Goal: Information Seeking & Learning: Learn about a topic

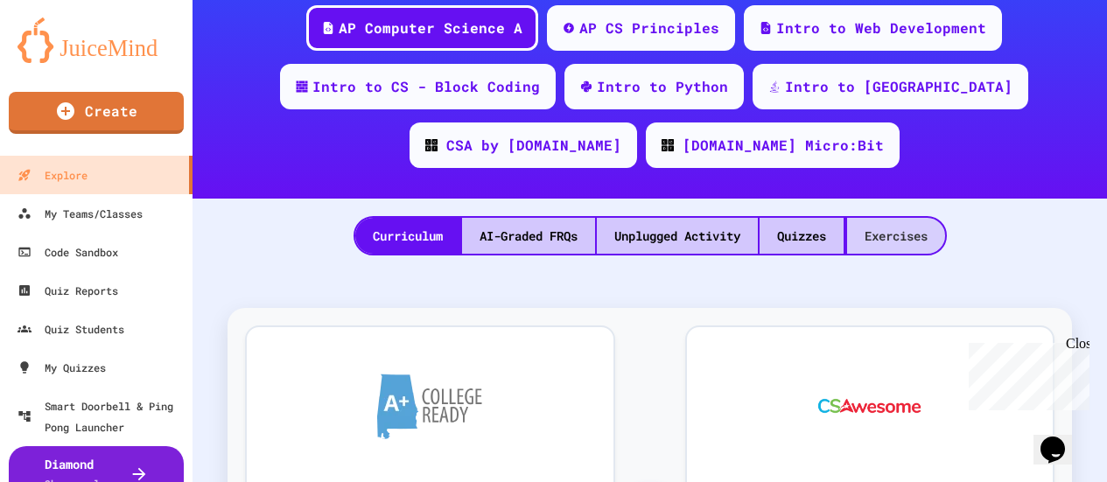
click at [895, 232] on div "Exercises" at bounding box center [896, 236] width 98 height 36
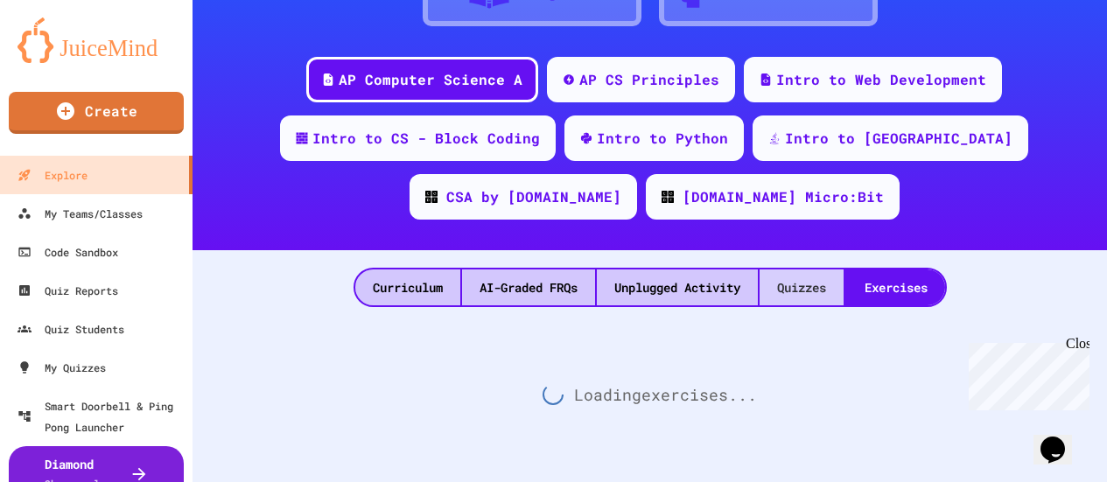
click at [792, 270] on div "Quizzes" at bounding box center [802, 288] width 84 height 36
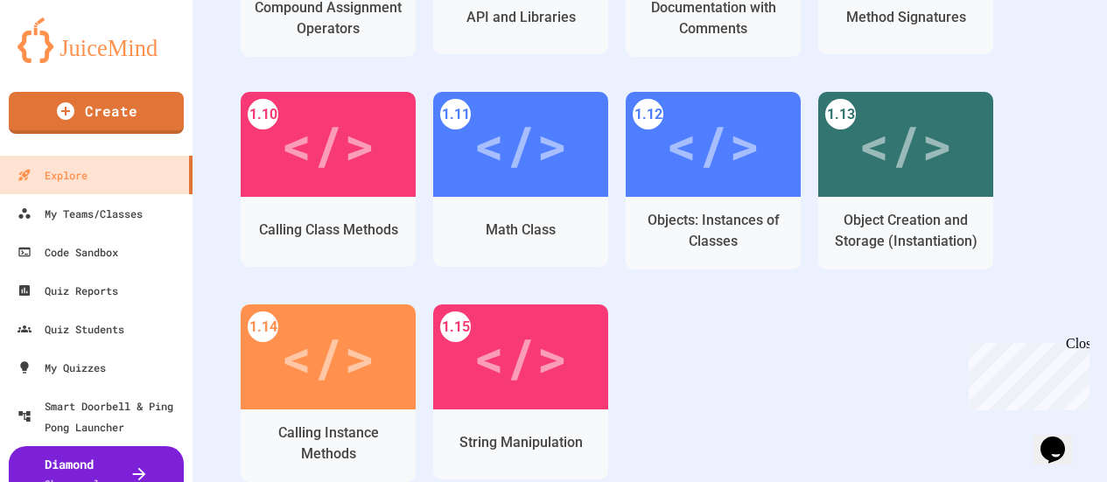
scroll to position [963, 0]
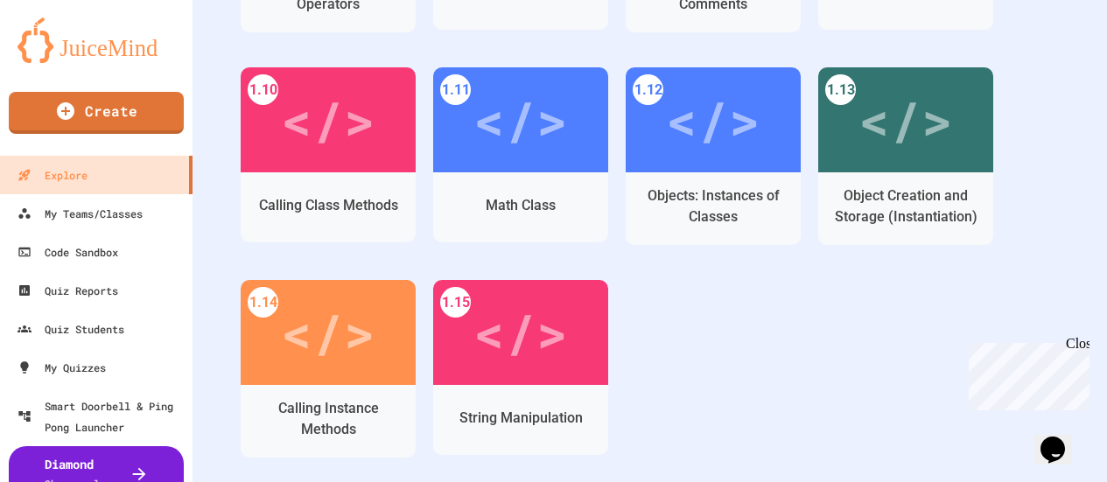
click at [104, 213] on div "My Teams/Classes" at bounding box center [80, 213] width 125 height 21
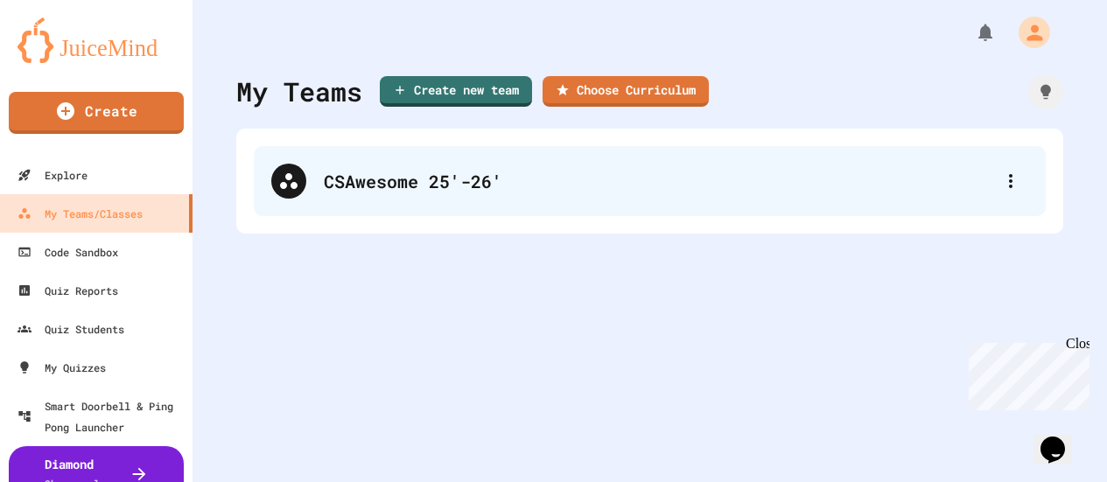
click at [308, 179] on div "CSAwesome 25'-26'" at bounding box center [650, 181] width 792 height 70
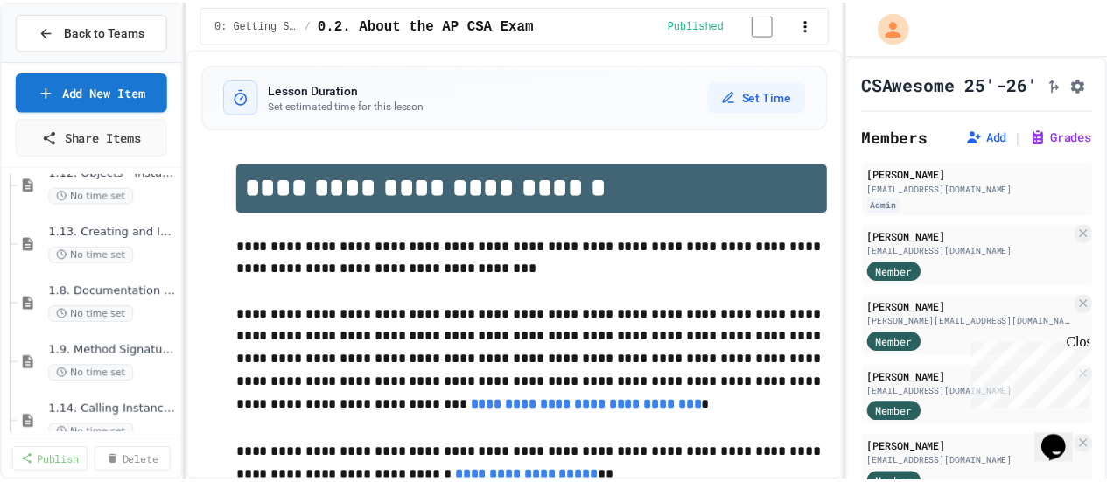
scroll to position [981, 0]
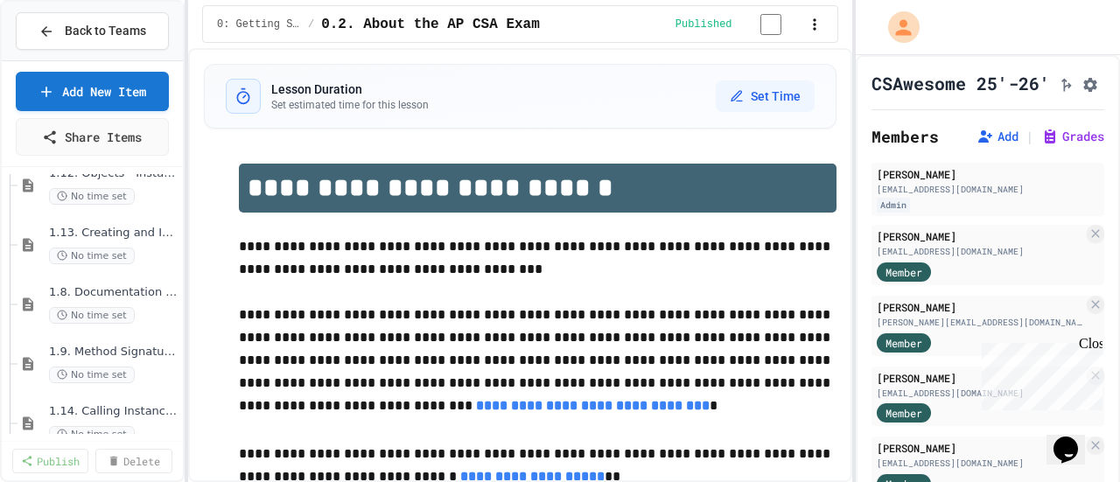
click at [73, 32] on span "Back to Teams" at bounding box center [105, 31] width 81 height 18
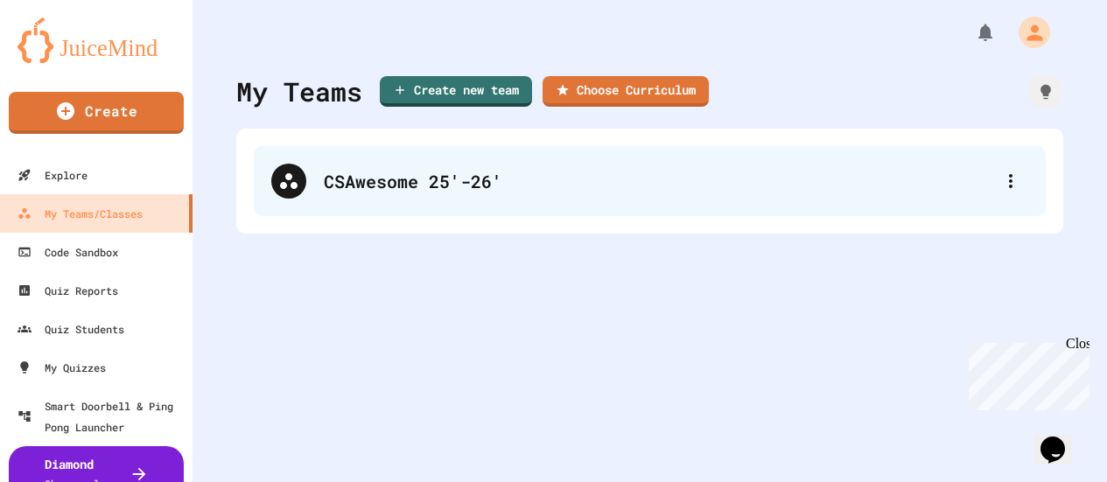
click at [412, 175] on div "CSAwesome 25'-26'" at bounding box center [658, 181] width 669 height 26
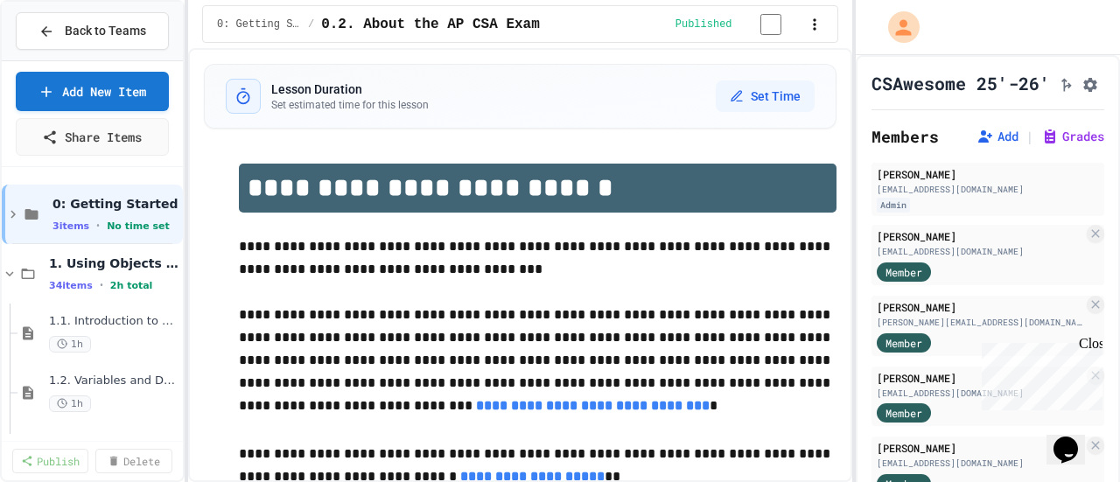
click at [92, 34] on span "Back to Teams" at bounding box center [105, 31] width 81 height 18
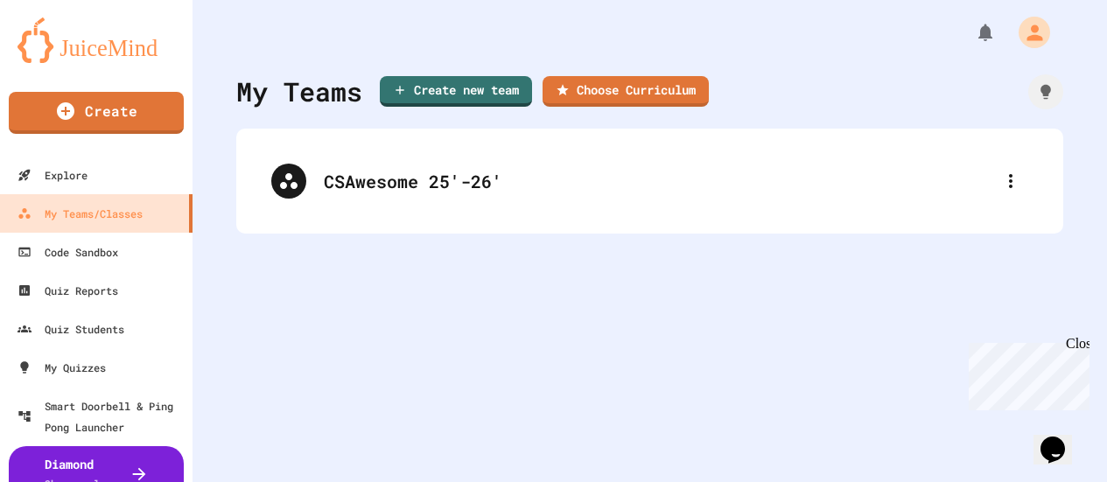
click at [145, 173] on link "Explore" at bounding box center [96, 175] width 193 height 39
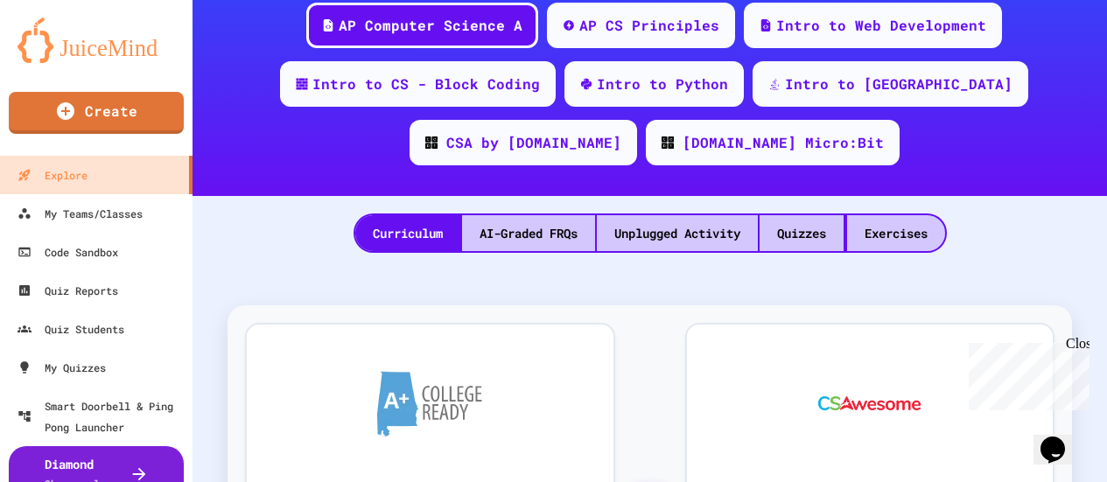
scroll to position [263, 0]
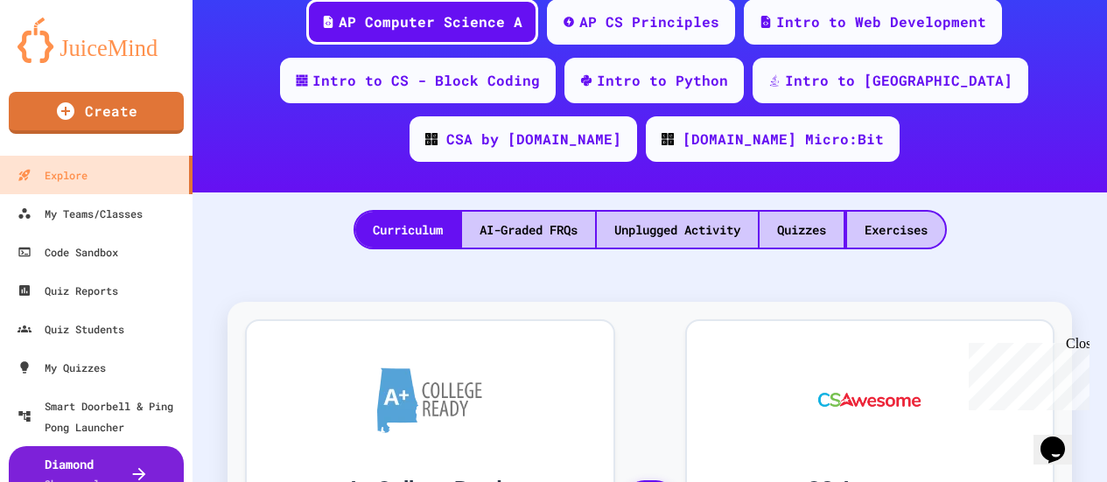
click at [798, 235] on div "Quizzes" at bounding box center [802, 230] width 84 height 36
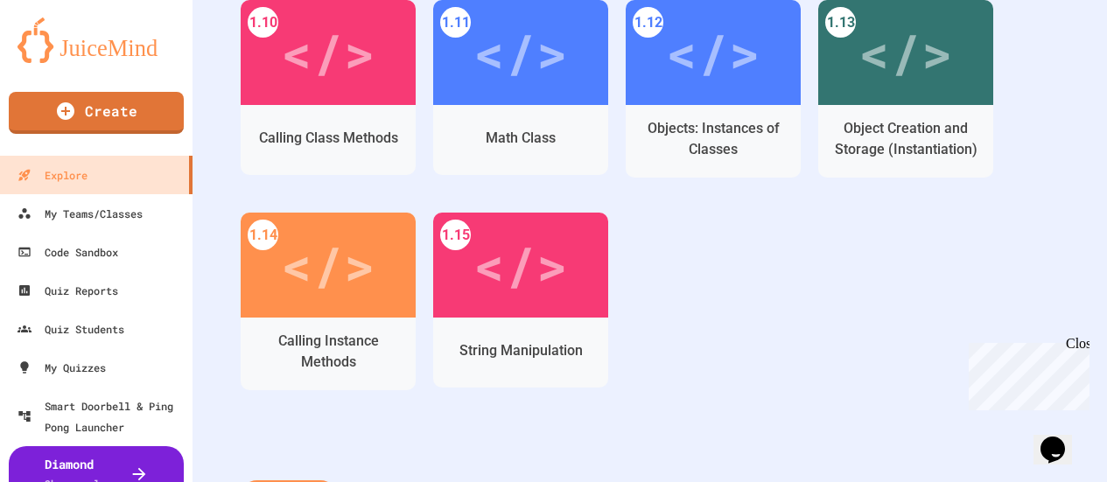
click at [349, 340] on div "Calling Instance Methods" at bounding box center [328, 352] width 149 height 42
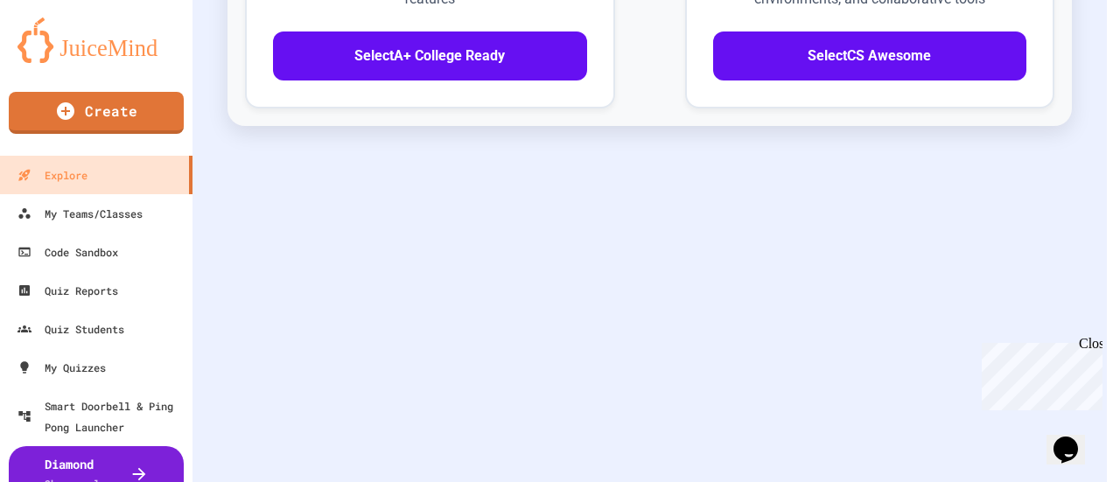
scroll to position [849, 0]
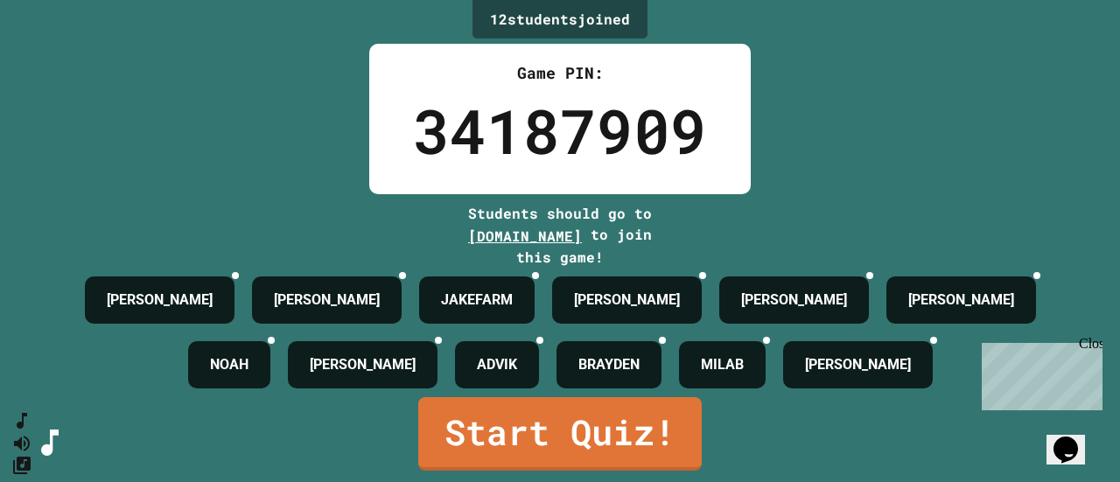
click at [531, 421] on link "Start Quiz!" at bounding box center [560, 434] width 284 height 74
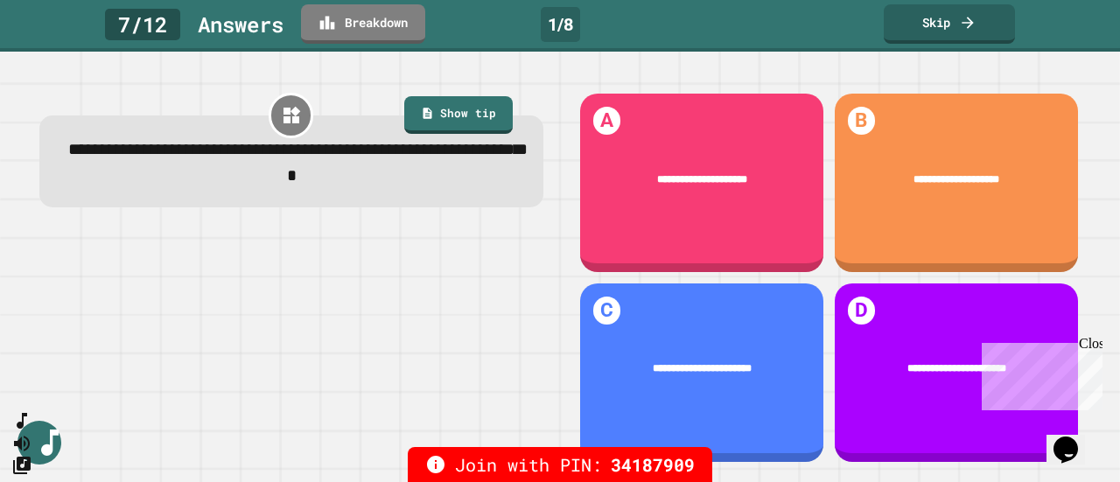
click at [1096, 345] on div "Close" at bounding box center [1090, 347] width 22 height 22
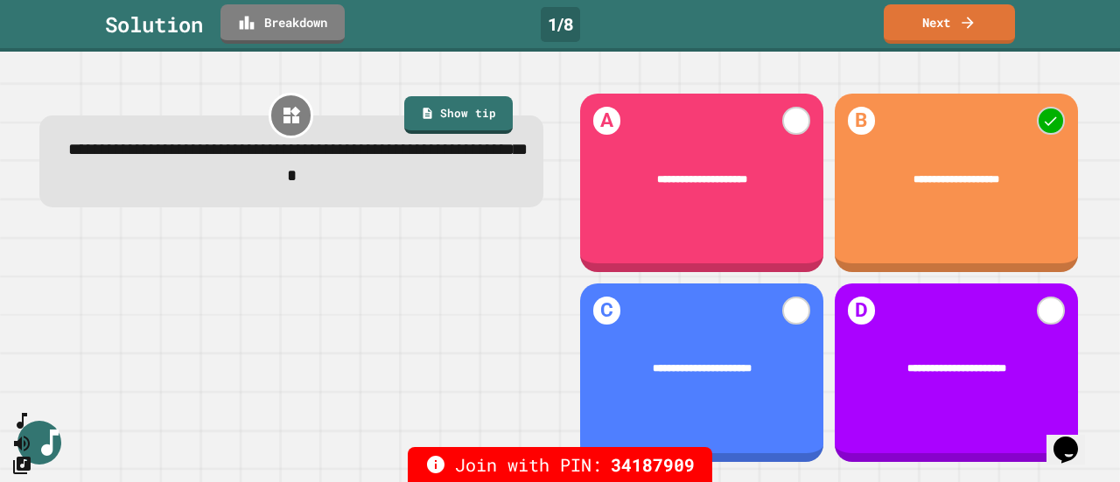
click at [282, 25] on link "Breakdown" at bounding box center [283, 23] width 124 height 39
click at [969, 32] on link "Next" at bounding box center [949, 23] width 131 height 39
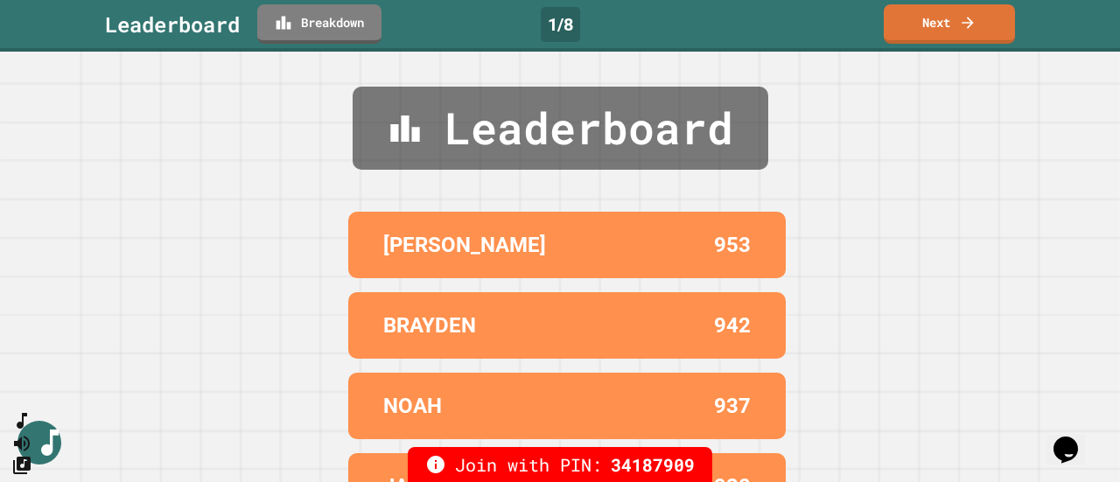
click at [928, 25] on link "Next" at bounding box center [949, 23] width 131 height 39
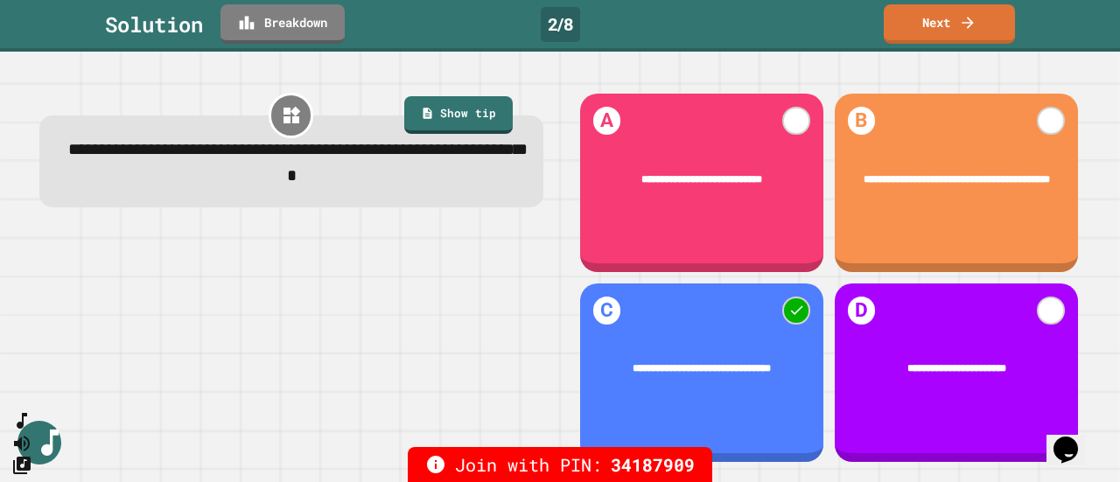
click at [319, 29] on link "Breakdown" at bounding box center [283, 23] width 124 height 39
click at [930, 26] on link "Next" at bounding box center [949, 23] width 131 height 39
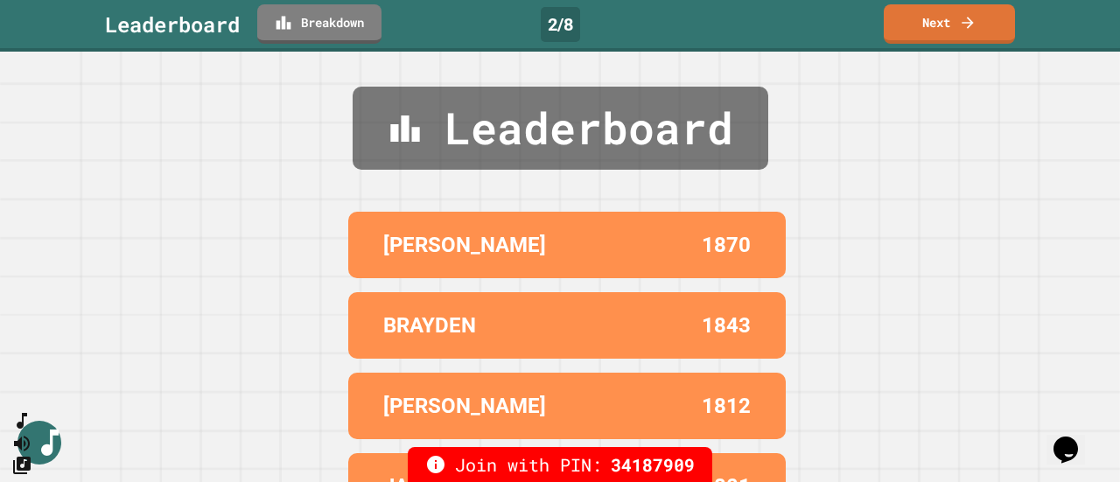
click at [926, 18] on link "Next" at bounding box center [949, 23] width 131 height 39
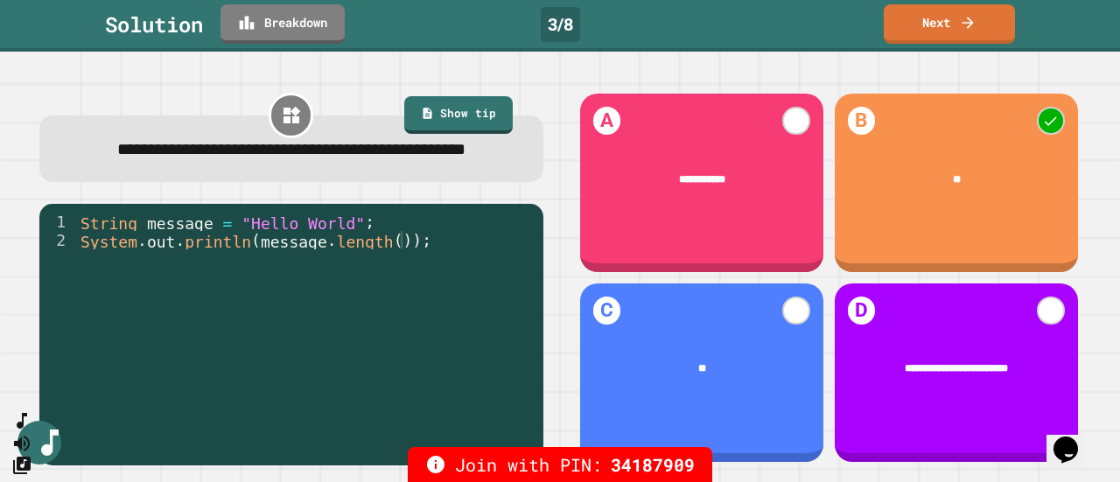
click at [330, 33] on link "Breakdown" at bounding box center [283, 23] width 124 height 39
click at [935, 21] on link "Next" at bounding box center [949, 23] width 131 height 39
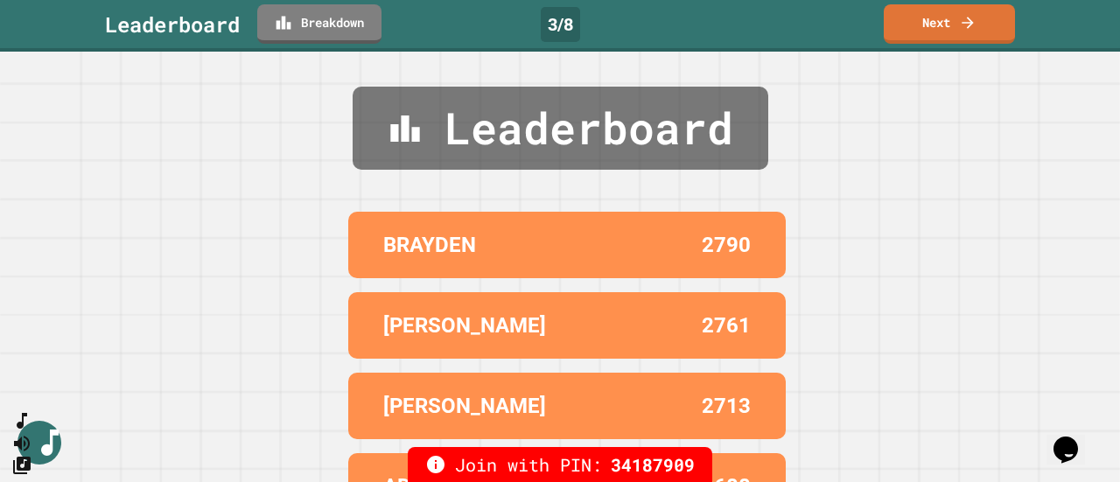
click at [929, 26] on link "Next" at bounding box center [949, 23] width 131 height 39
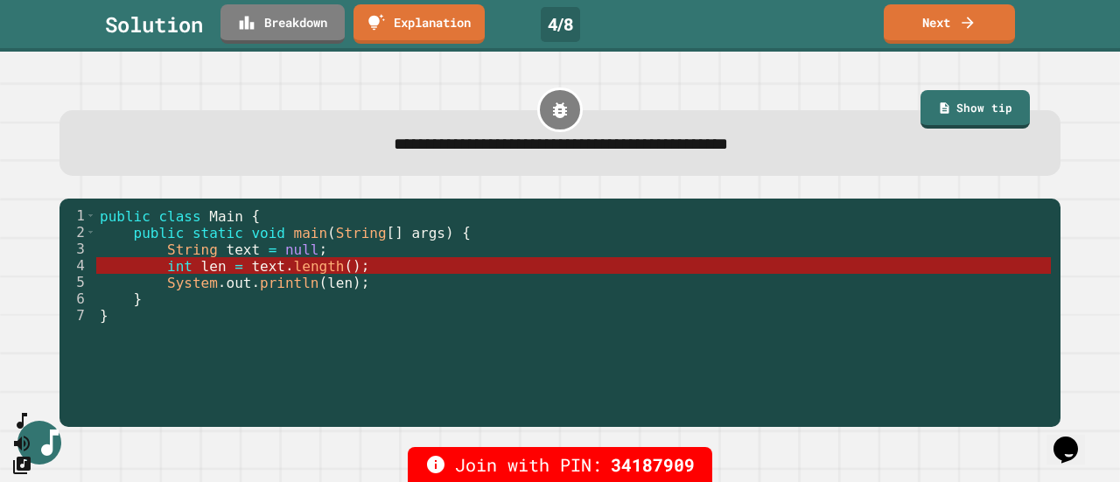
click at [971, 23] on icon at bounding box center [967, 22] width 11 height 11
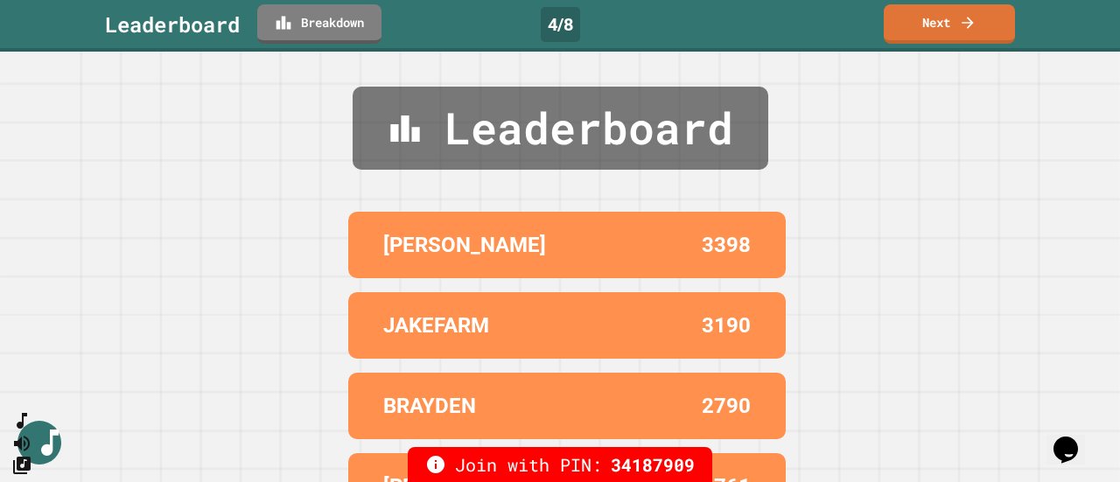
click at [928, 18] on link "Next" at bounding box center [949, 23] width 131 height 39
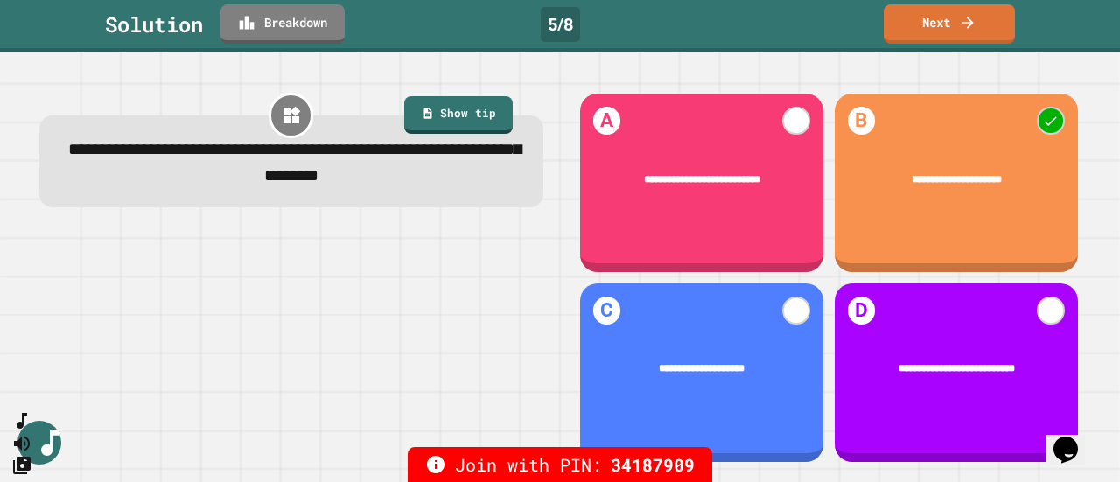
click at [319, 21] on link "Breakdown" at bounding box center [283, 23] width 124 height 39
click at [949, 17] on link "Next" at bounding box center [949, 23] width 131 height 39
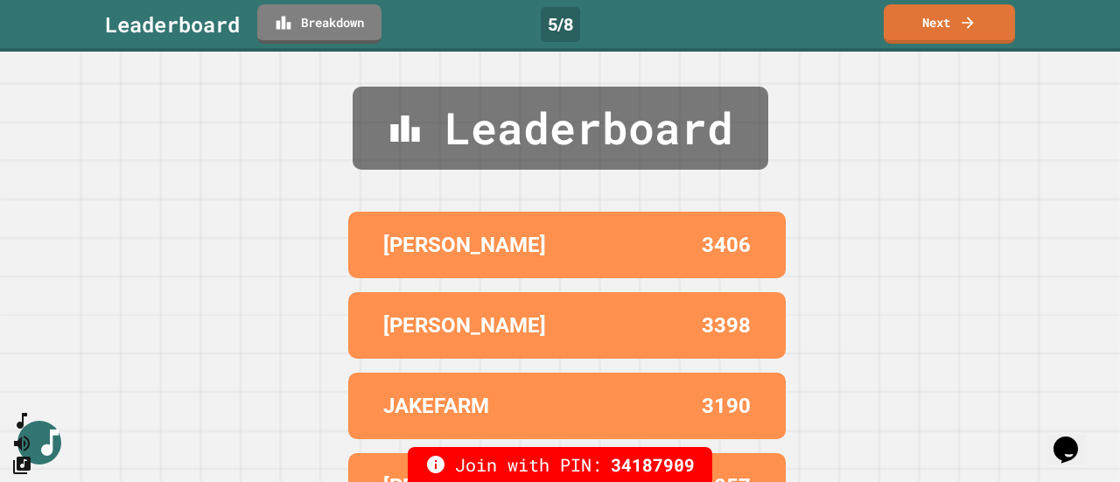
click at [907, 29] on link "Next" at bounding box center [949, 23] width 131 height 39
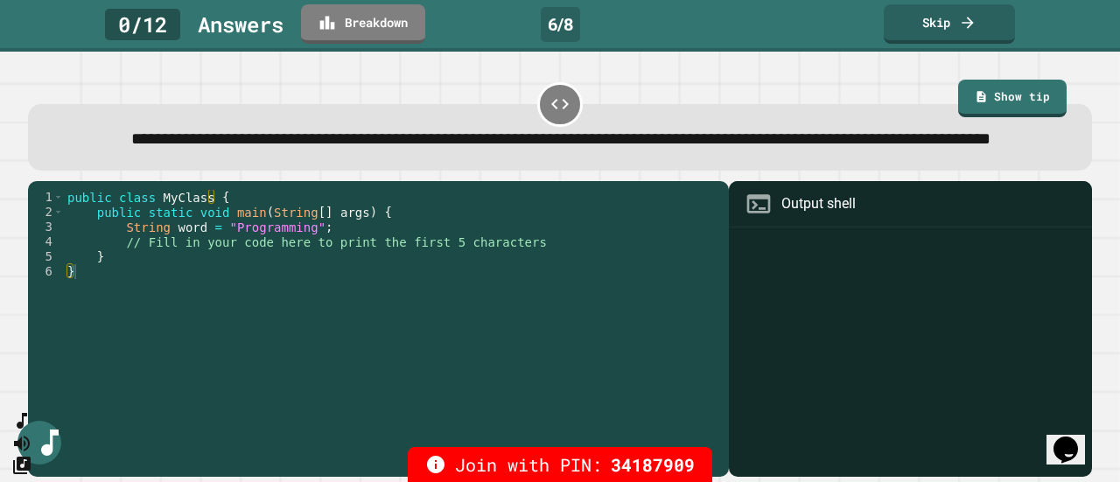
click at [928, 19] on link "Skip" at bounding box center [949, 23] width 131 height 39
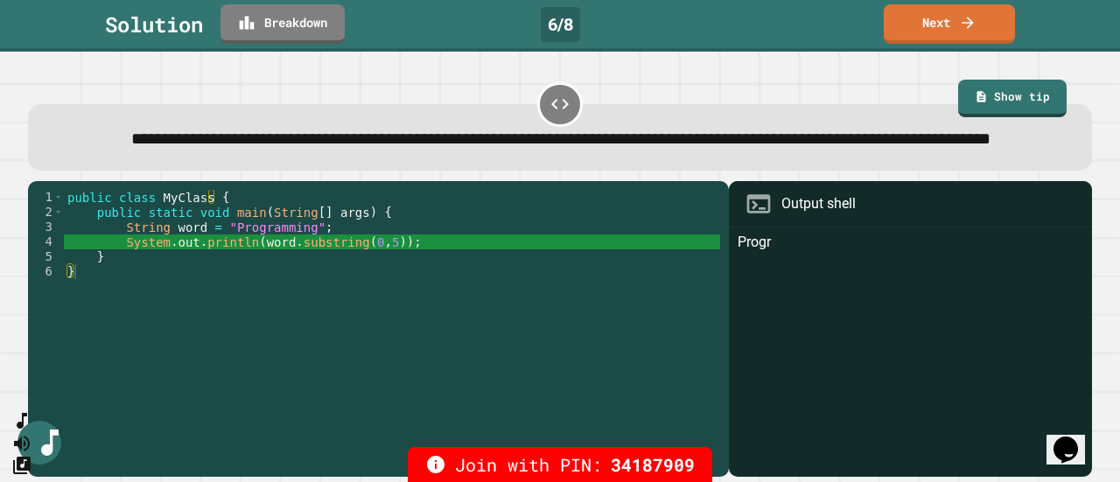
click at [927, 17] on link "Next" at bounding box center [949, 23] width 131 height 39
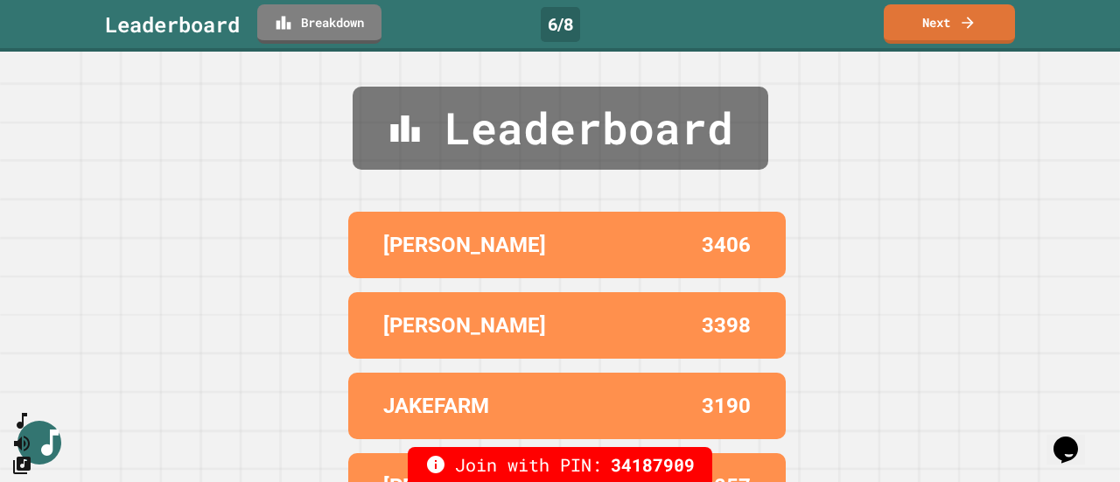
click at [928, 20] on link "Next" at bounding box center [949, 23] width 131 height 39
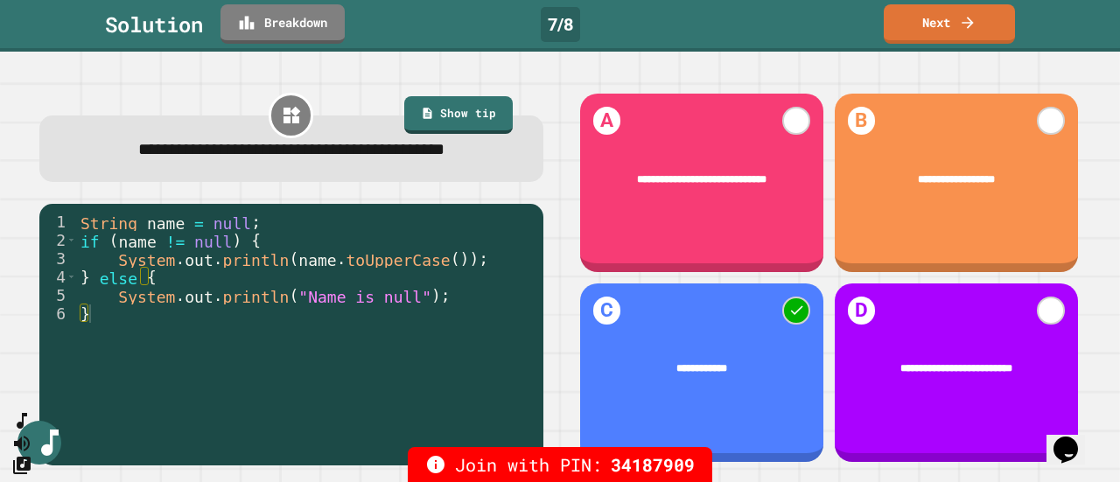
click at [299, 17] on link "Breakdown" at bounding box center [283, 23] width 124 height 39
click at [931, 14] on link "Next" at bounding box center [949, 23] width 131 height 39
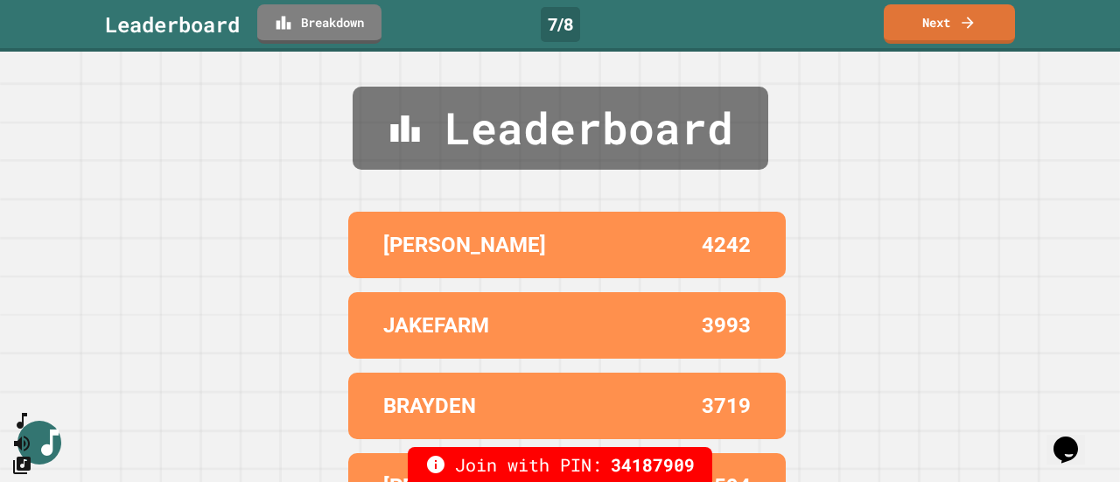
click at [938, 18] on link "Next" at bounding box center [949, 23] width 131 height 39
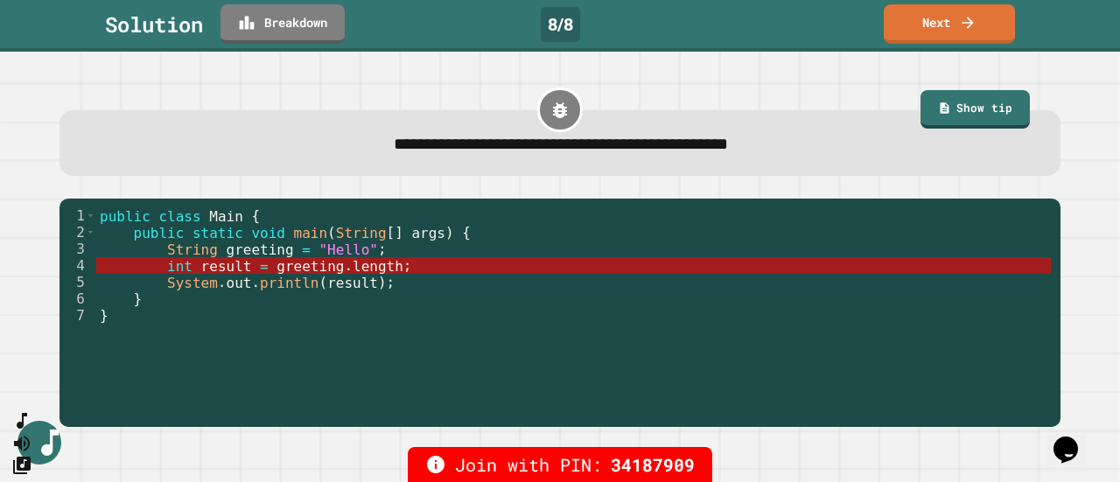
click at [944, 32] on link "Next" at bounding box center [949, 23] width 131 height 39
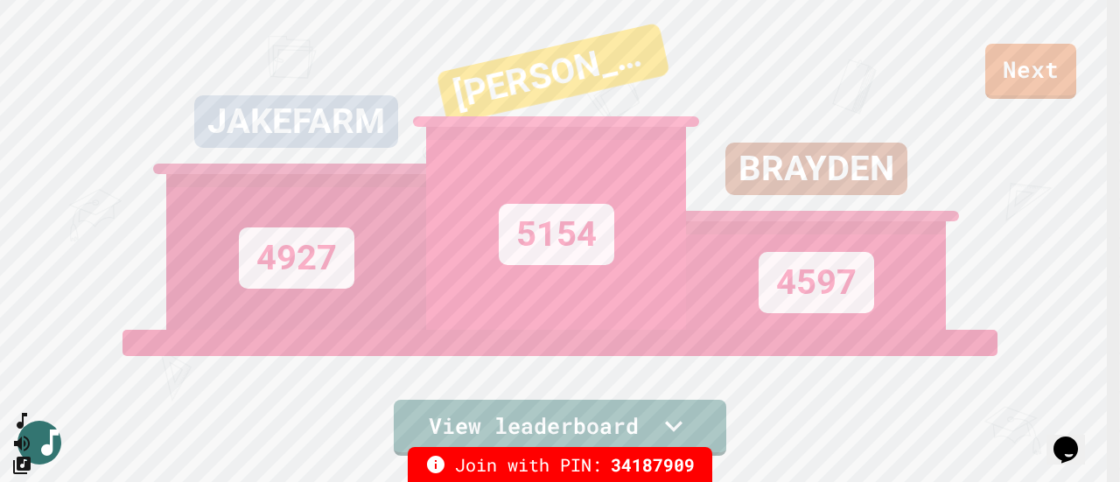
click at [1041, 59] on link "Next" at bounding box center [1030, 71] width 91 height 55
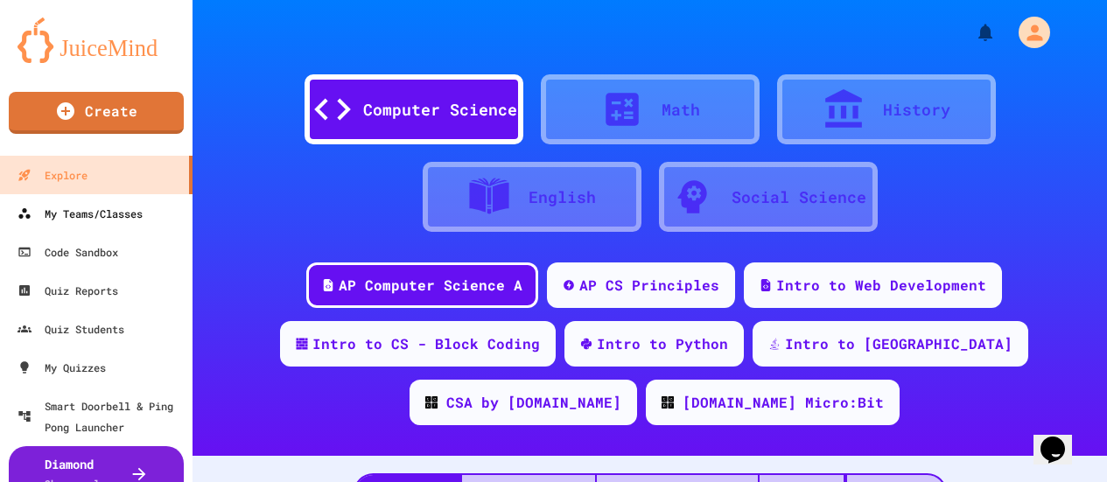
click at [130, 212] on div "My Teams/Classes" at bounding box center [80, 213] width 125 height 21
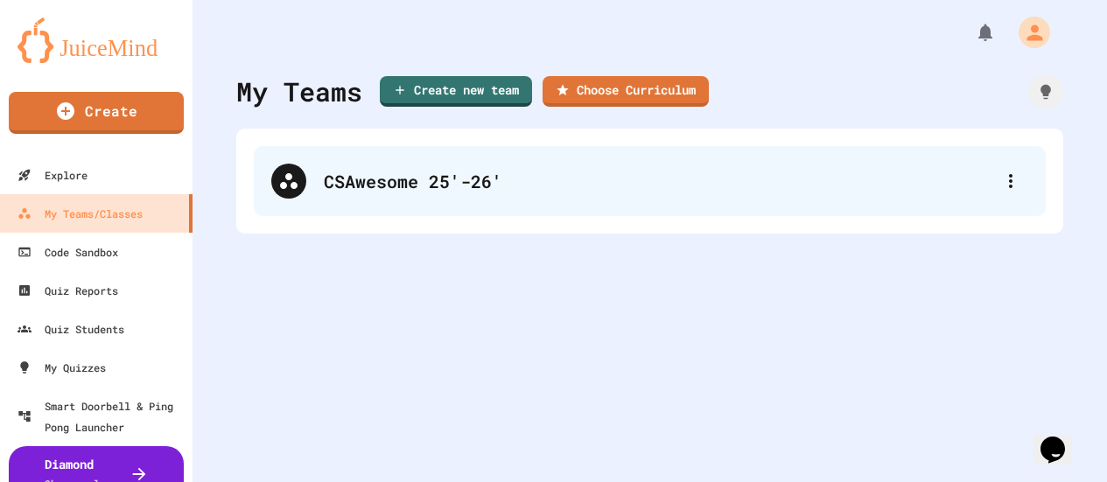
click at [401, 186] on div "CSAwesome 25'-26'" at bounding box center [658, 181] width 669 height 26
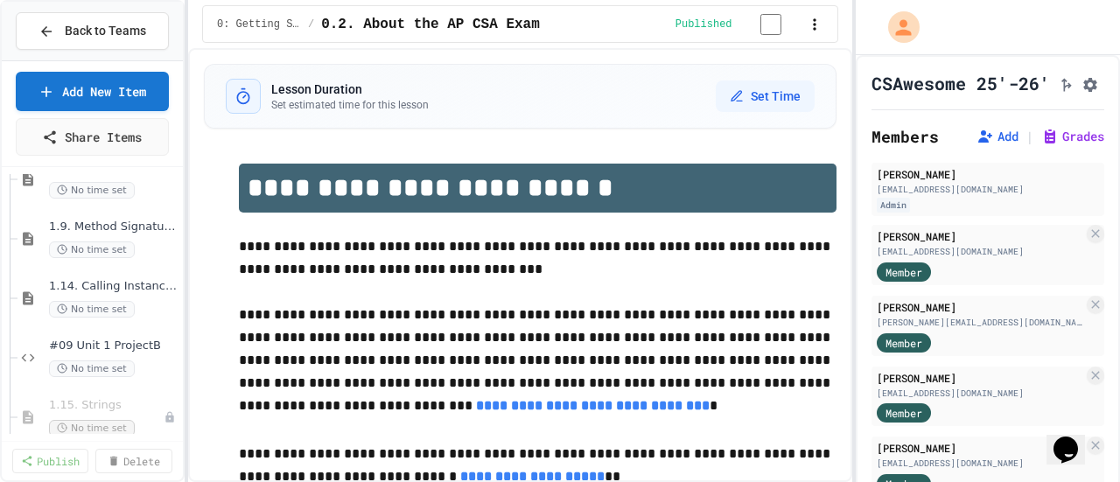
scroll to position [1124, 0]
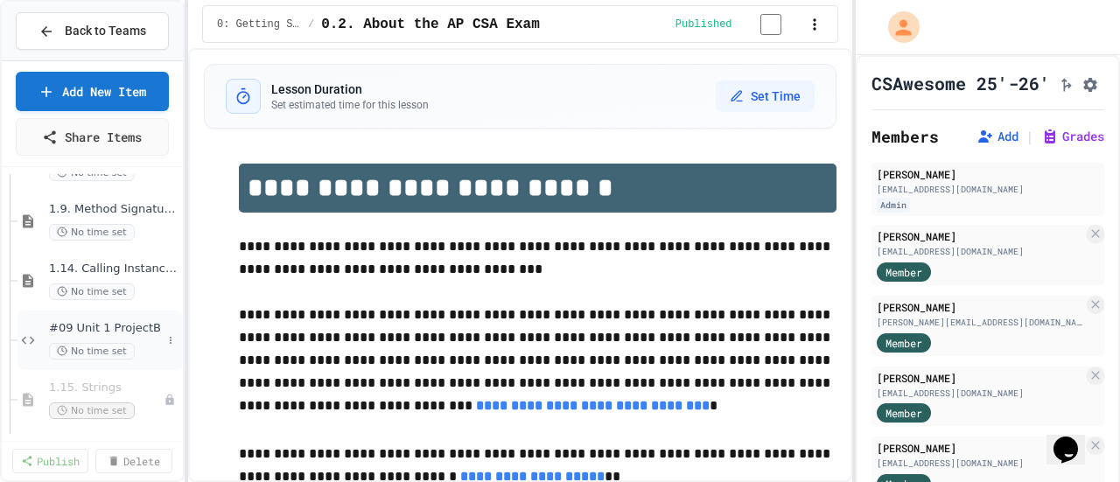
click at [87, 331] on span "#09 Unit 1 ProjectB" at bounding box center [105, 328] width 113 height 15
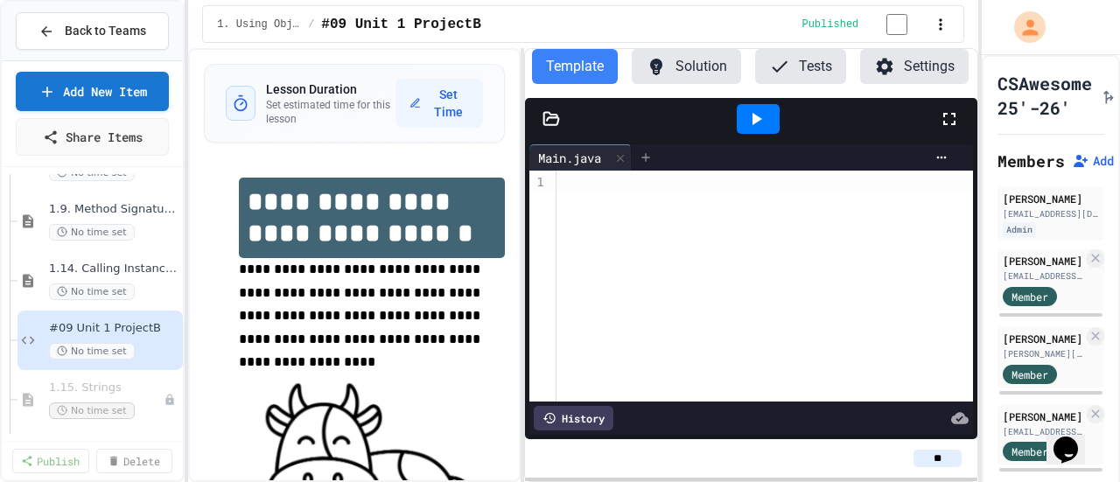
click at [649, 161] on icon at bounding box center [645, 157] width 8 height 8
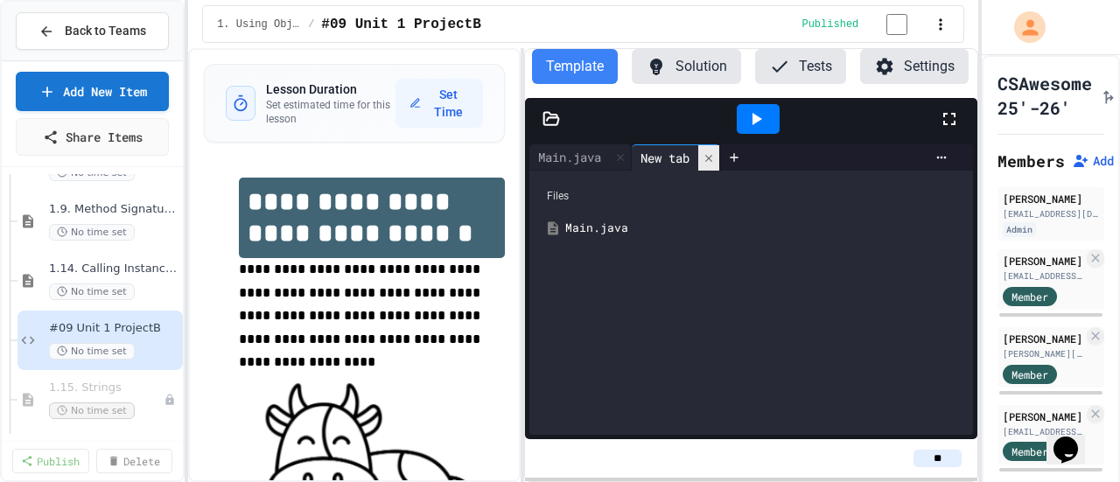
click at [715, 159] on icon at bounding box center [709, 158] width 12 height 12
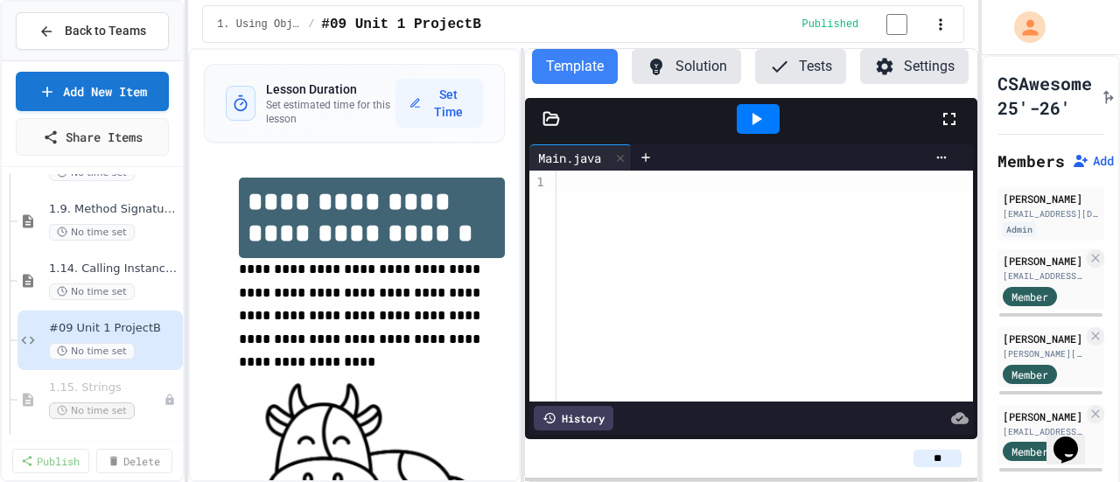
click at [554, 121] on icon at bounding box center [550, 119] width 15 height 12
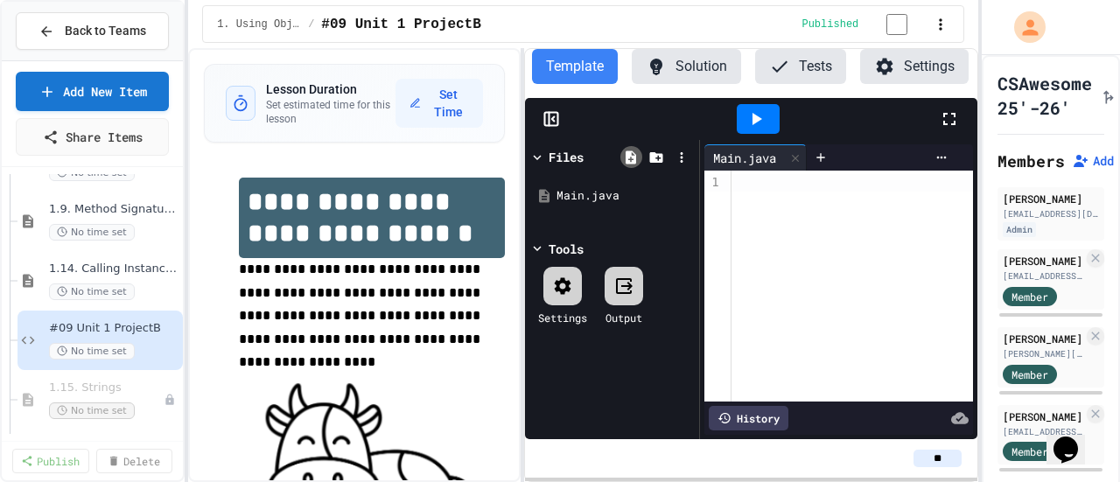
click at [633, 163] on icon at bounding box center [631, 157] width 11 height 13
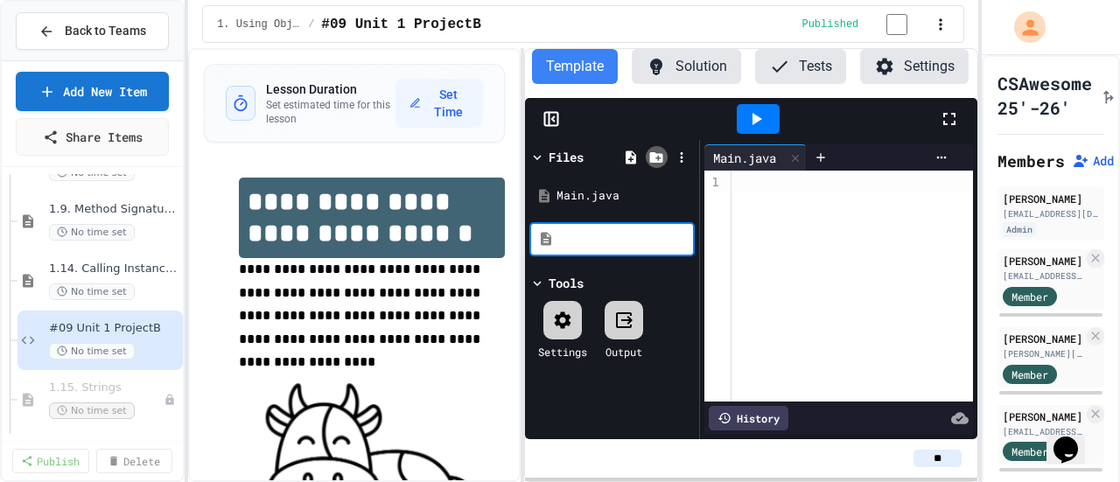
click at [659, 156] on icon at bounding box center [656, 158] width 16 height 16
click at [655, 156] on icon at bounding box center [656, 158] width 16 height 16
click at [634, 159] on icon at bounding box center [631, 158] width 16 height 16
click at [579, 237] on input at bounding box center [624, 240] width 133 height 18
click at [576, 249] on input at bounding box center [624, 240] width 133 height 18
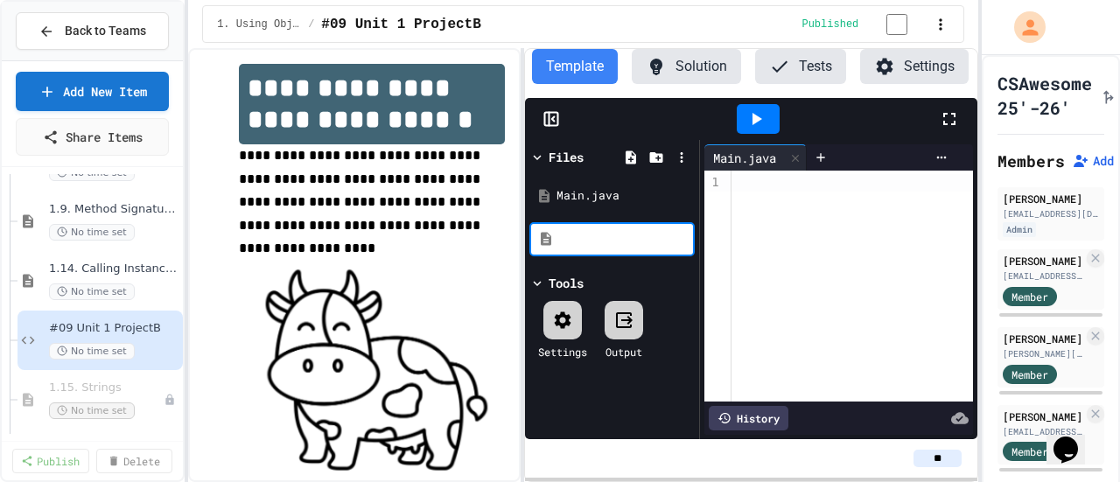
scroll to position [103, 0]
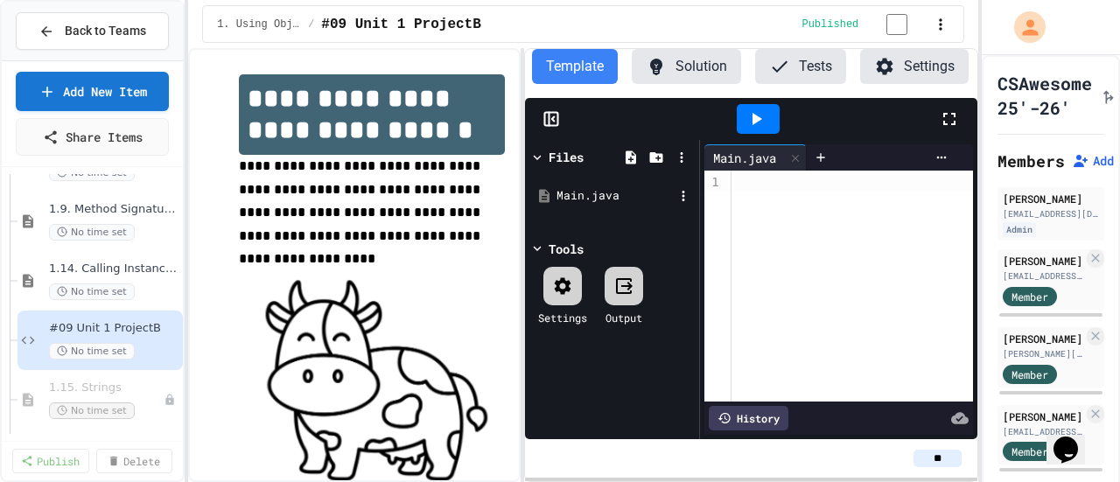
click at [570, 193] on div "Main.java" at bounding box center [615, 196] width 117 height 18
